Goal: Browse casually

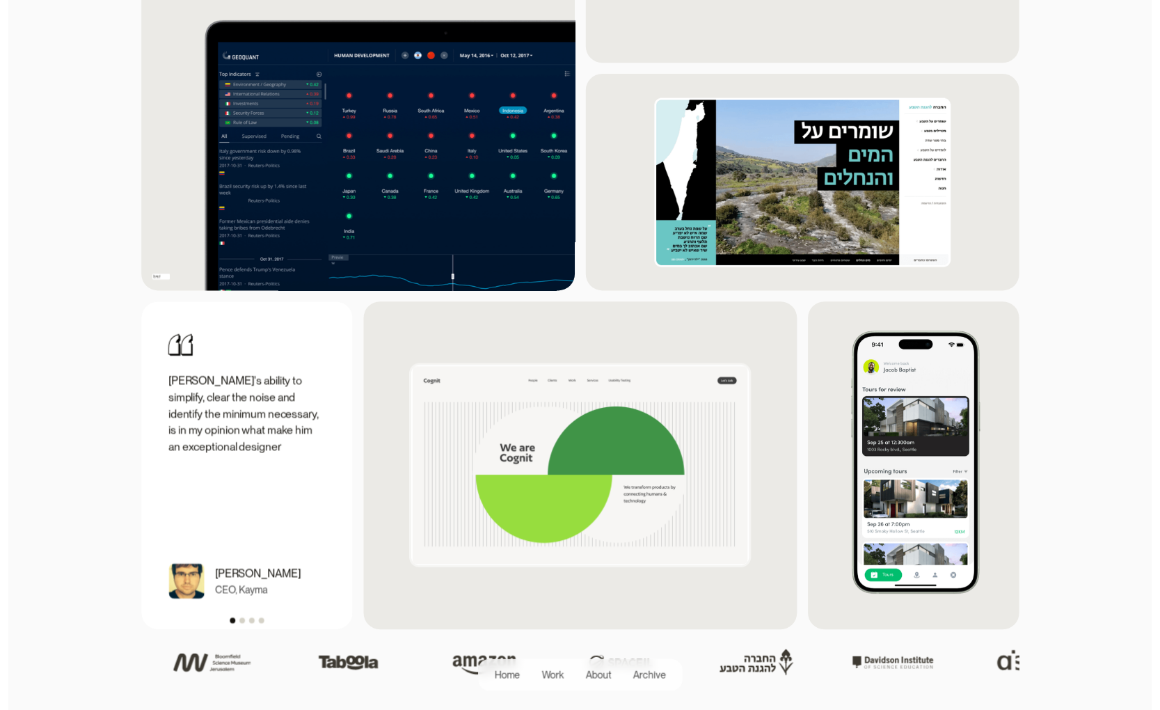
scroll to position [1558, 0]
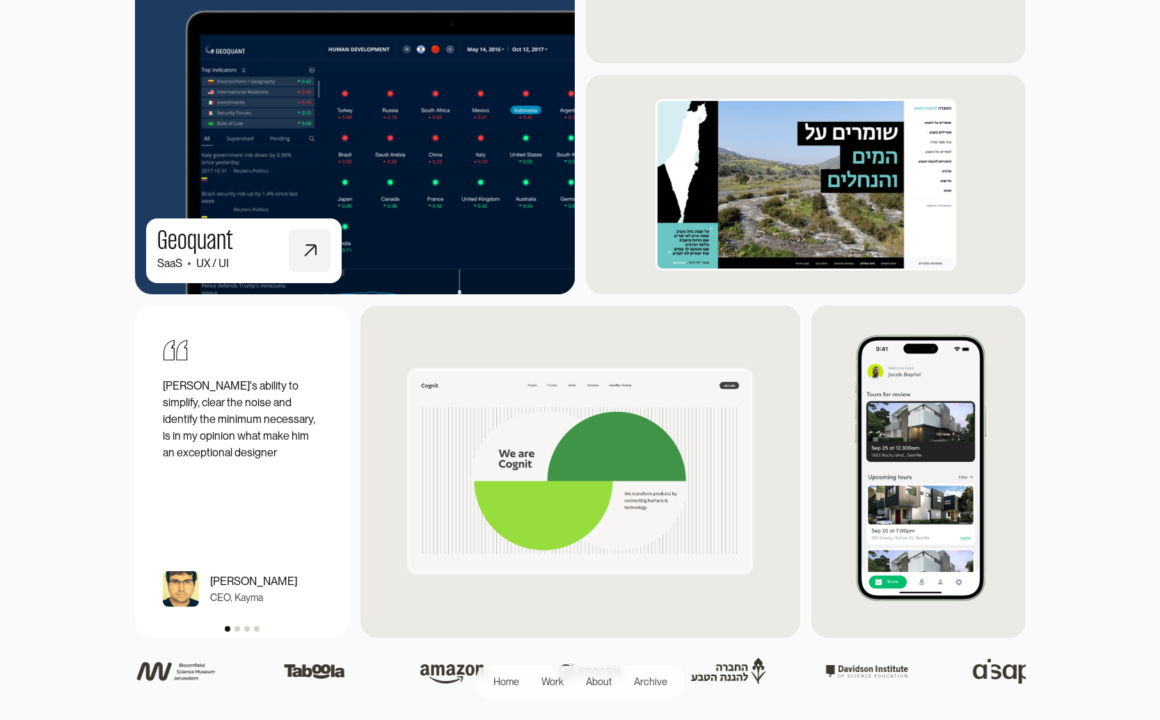
click at [456, 226] on img at bounding box center [355, 129] width 484 height 362
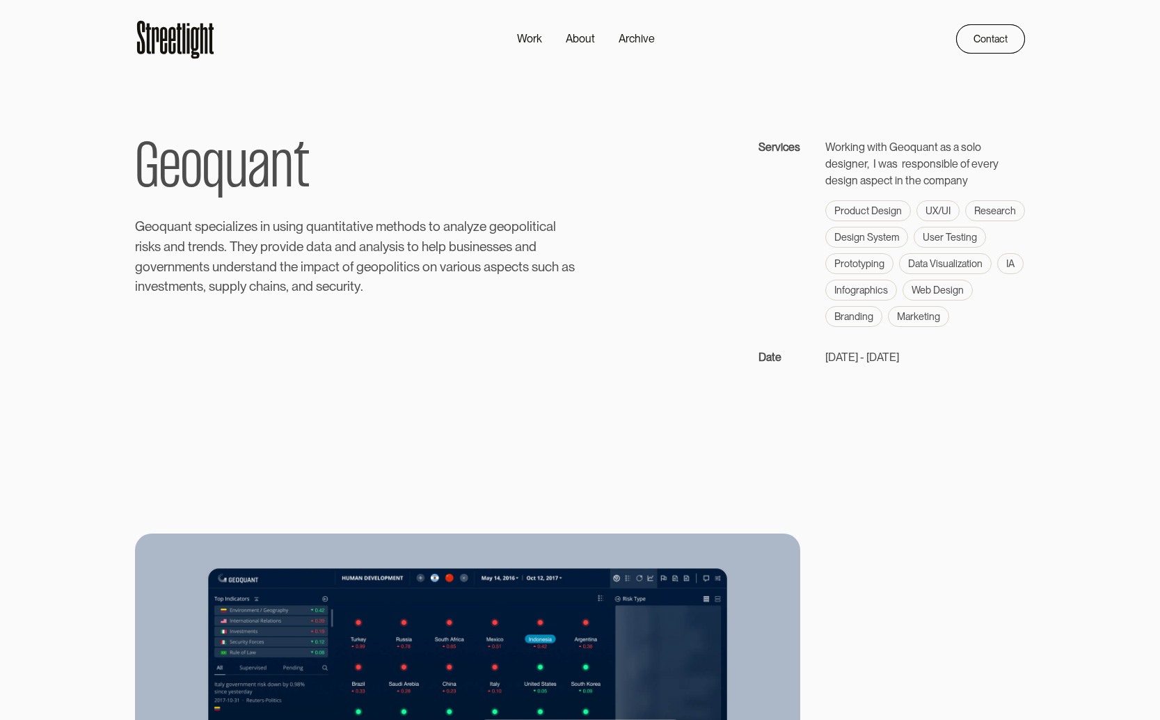
click at [180, 52] on icon at bounding box center [178, 38] width 5 height 31
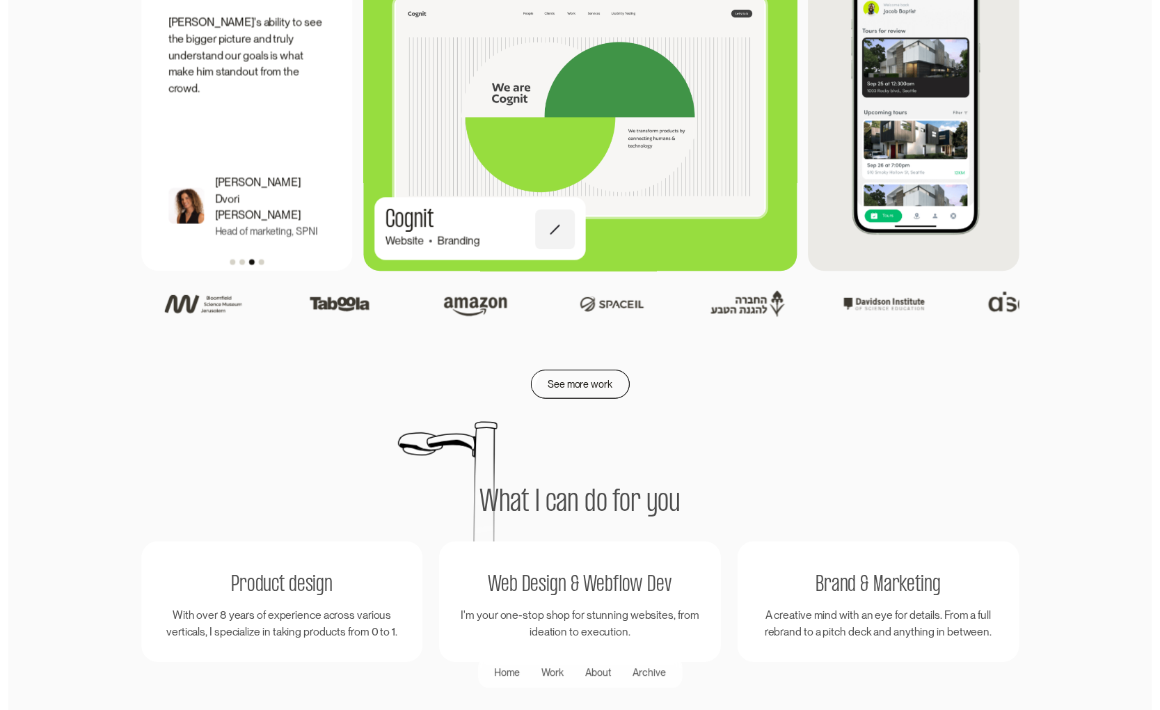
scroll to position [1930, 0]
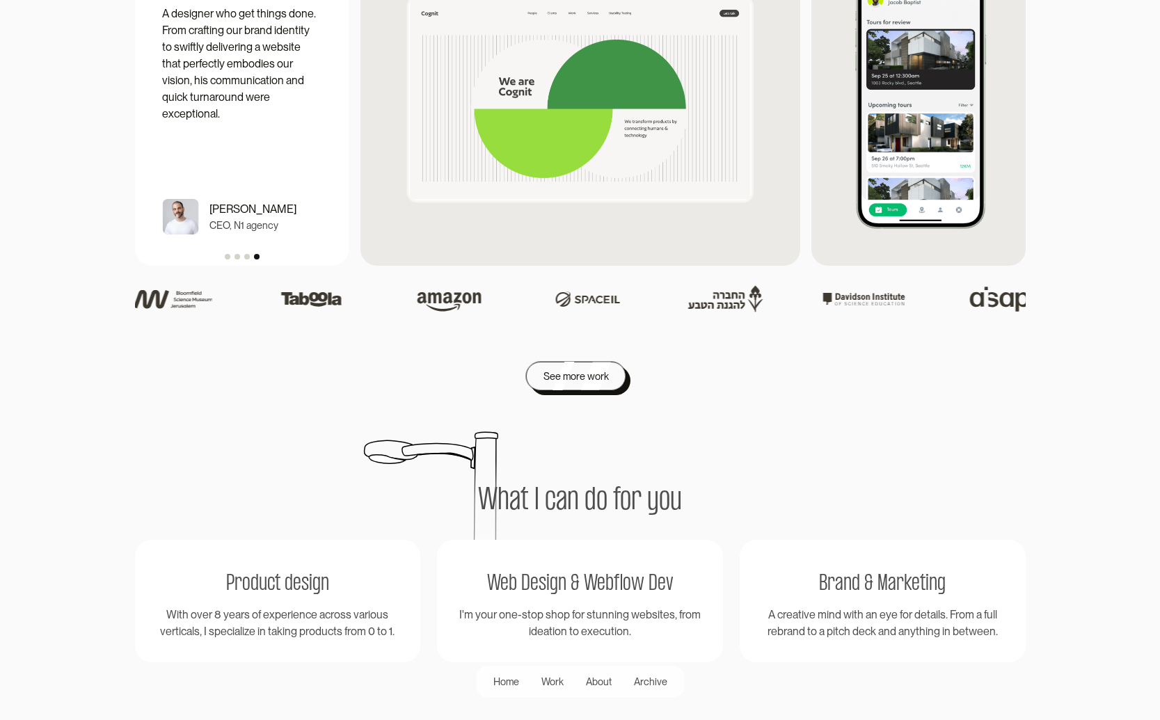
click at [594, 368] on div "See more work" at bounding box center [575, 376] width 65 height 17
